Goal: Task Accomplishment & Management: Manage account settings

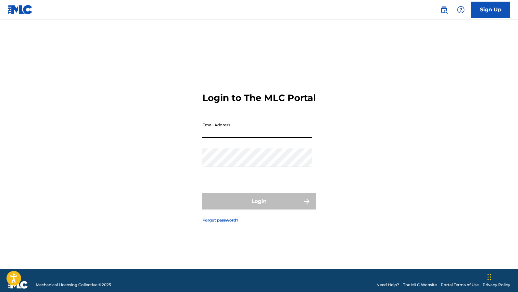
type input "[EMAIL_ADDRESS][DOMAIN_NAME]"
click at [259, 207] on button "Login" at bounding box center [259, 201] width 114 height 16
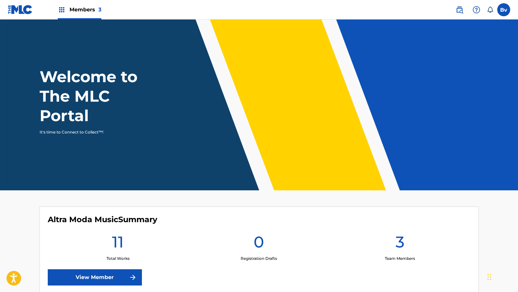
click at [121, 279] on link "View Member" at bounding box center [95, 277] width 94 height 16
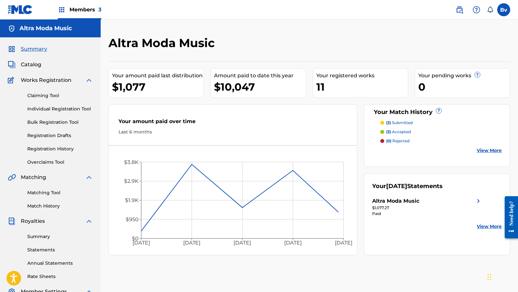
click at [45, 206] on link "Match History" at bounding box center [60, 206] width 66 height 7
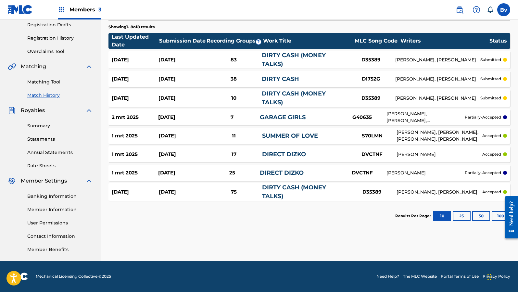
scroll to position [111, 0]
click at [50, 140] on link "Statements" at bounding box center [60, 139] width 66 height 7
